Goal: Navigation & Orientation: Go to known website

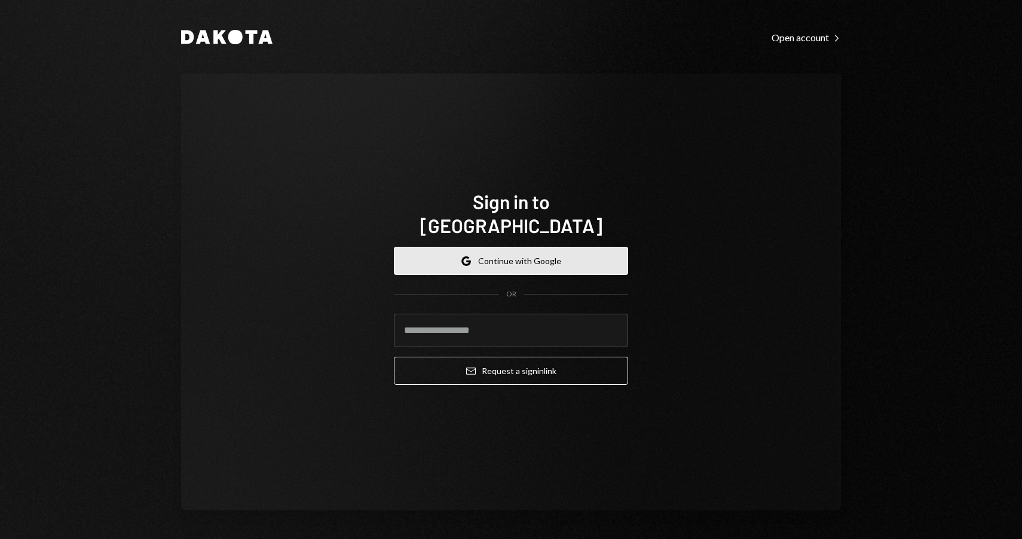
click at [499, 248] on button "Google Continue with Google" at bounding box center [511, 261] width 234 height 28
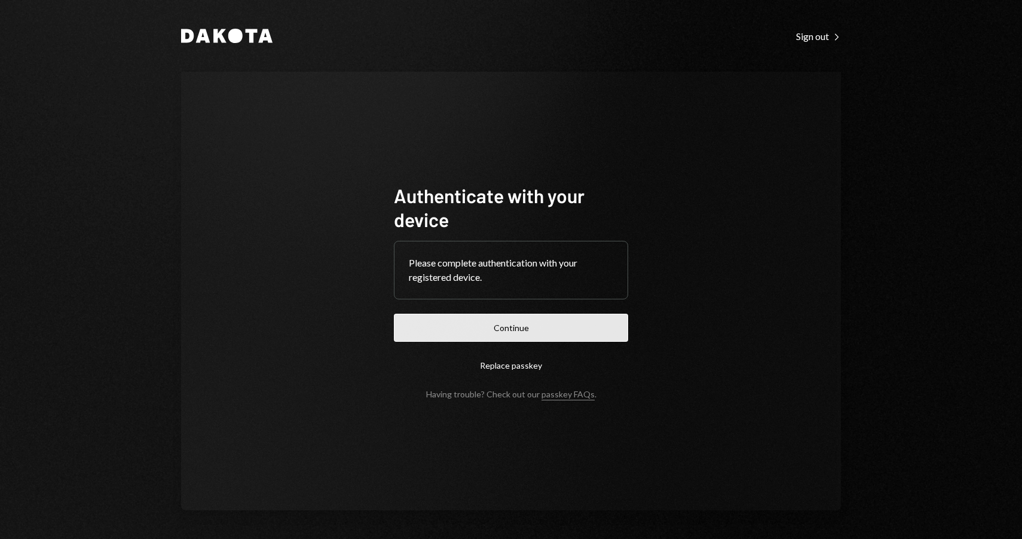
click at [508, 326] on button "Continue" at bounding box center [511, 328] width 234 height 28
